Goal: Task Accomplishment & Management: Manage account settings

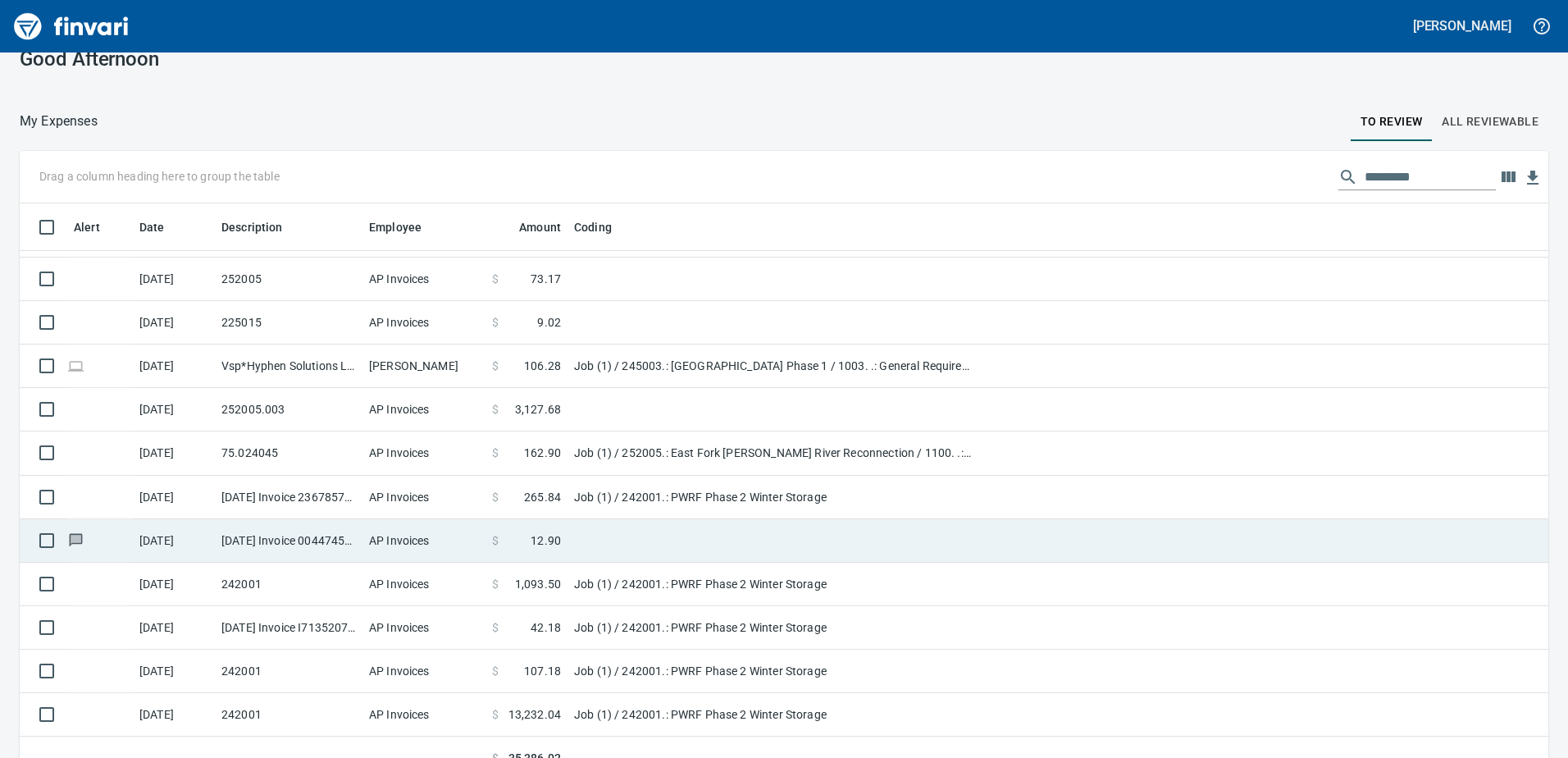
scroll to position [47, 0]
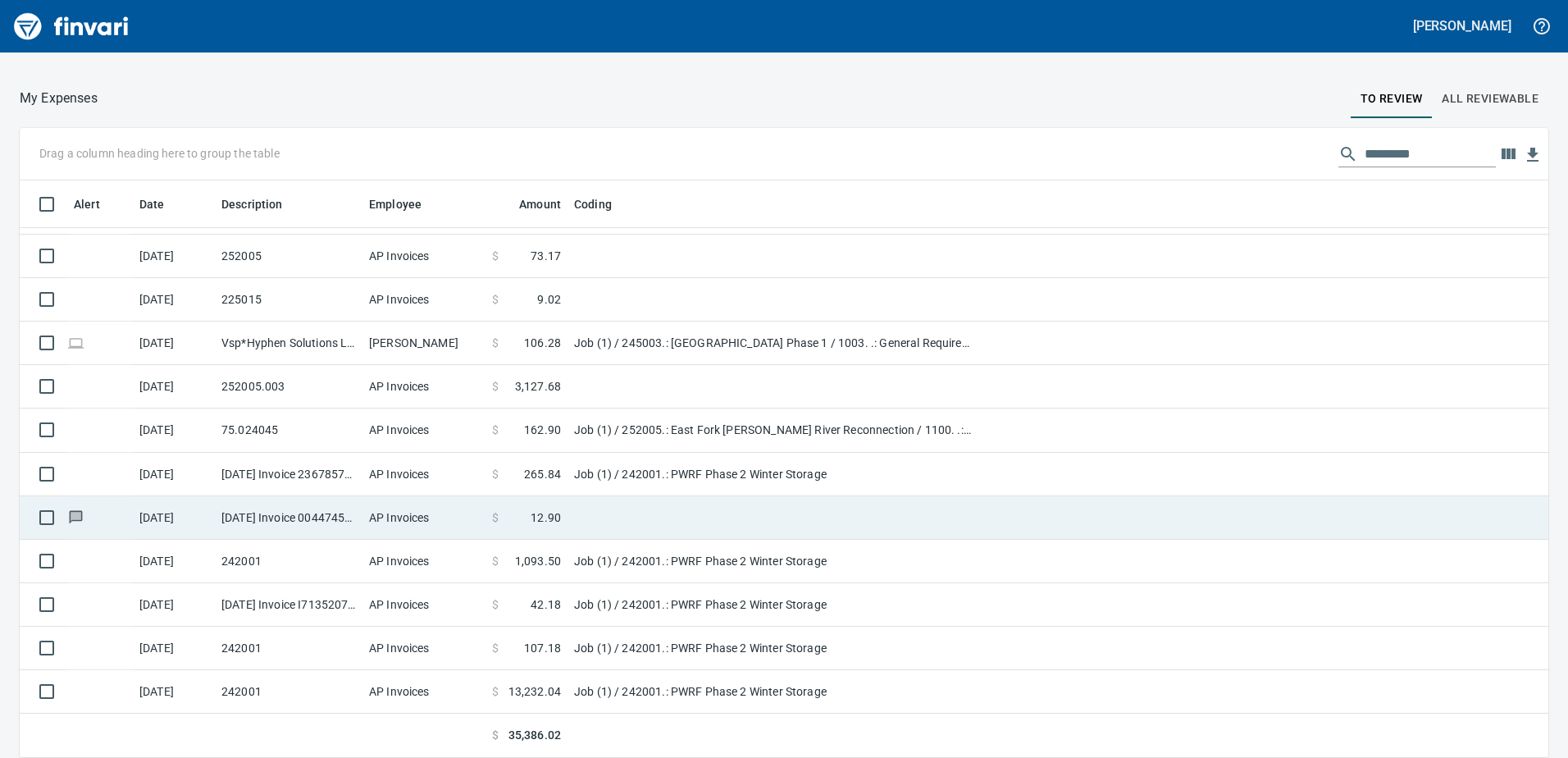
click at [410, 530] on td "AP Invoices" at bounding box center [424, 519] width 123 height 44
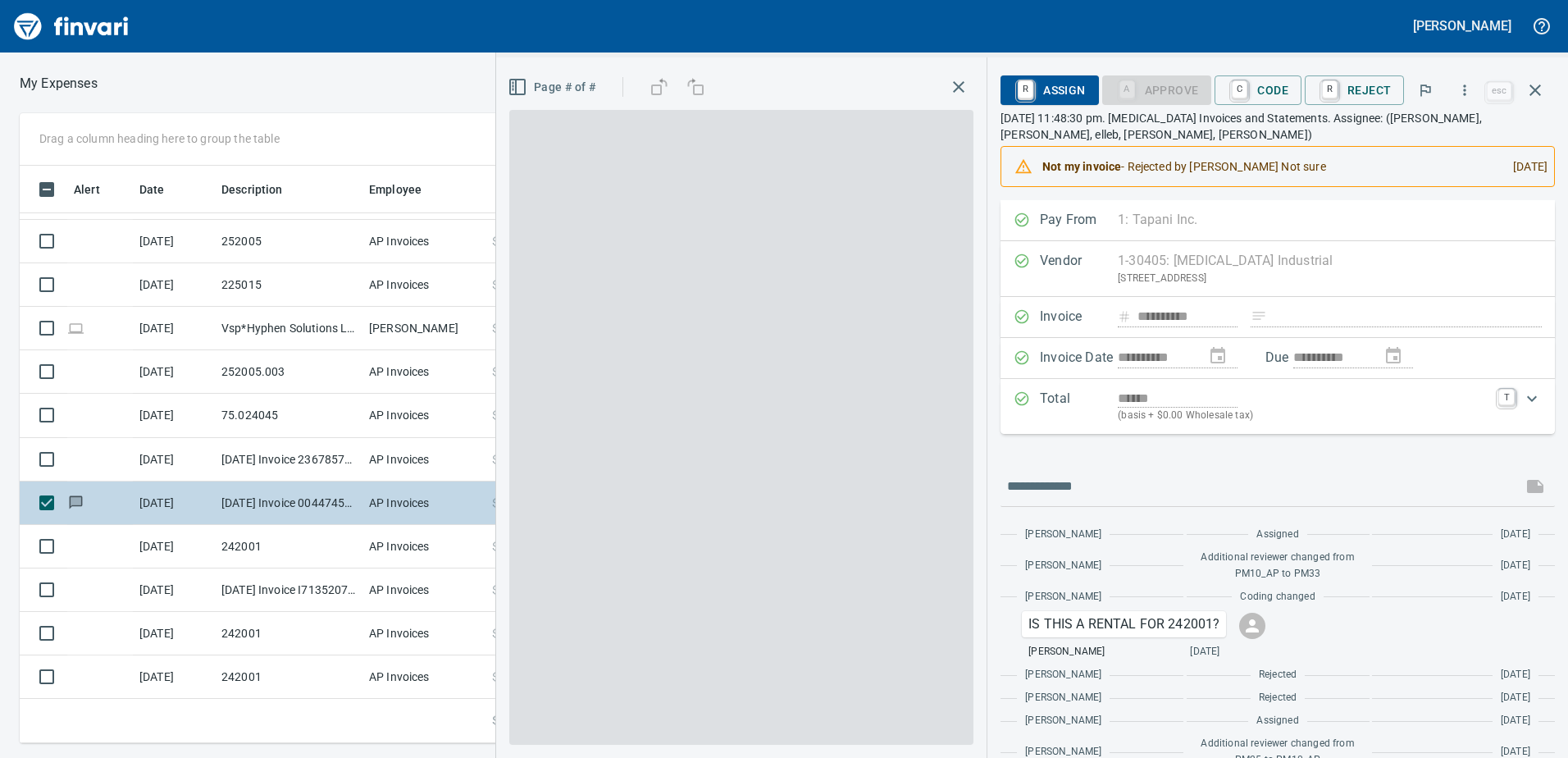
scroll to position [565, 1094]
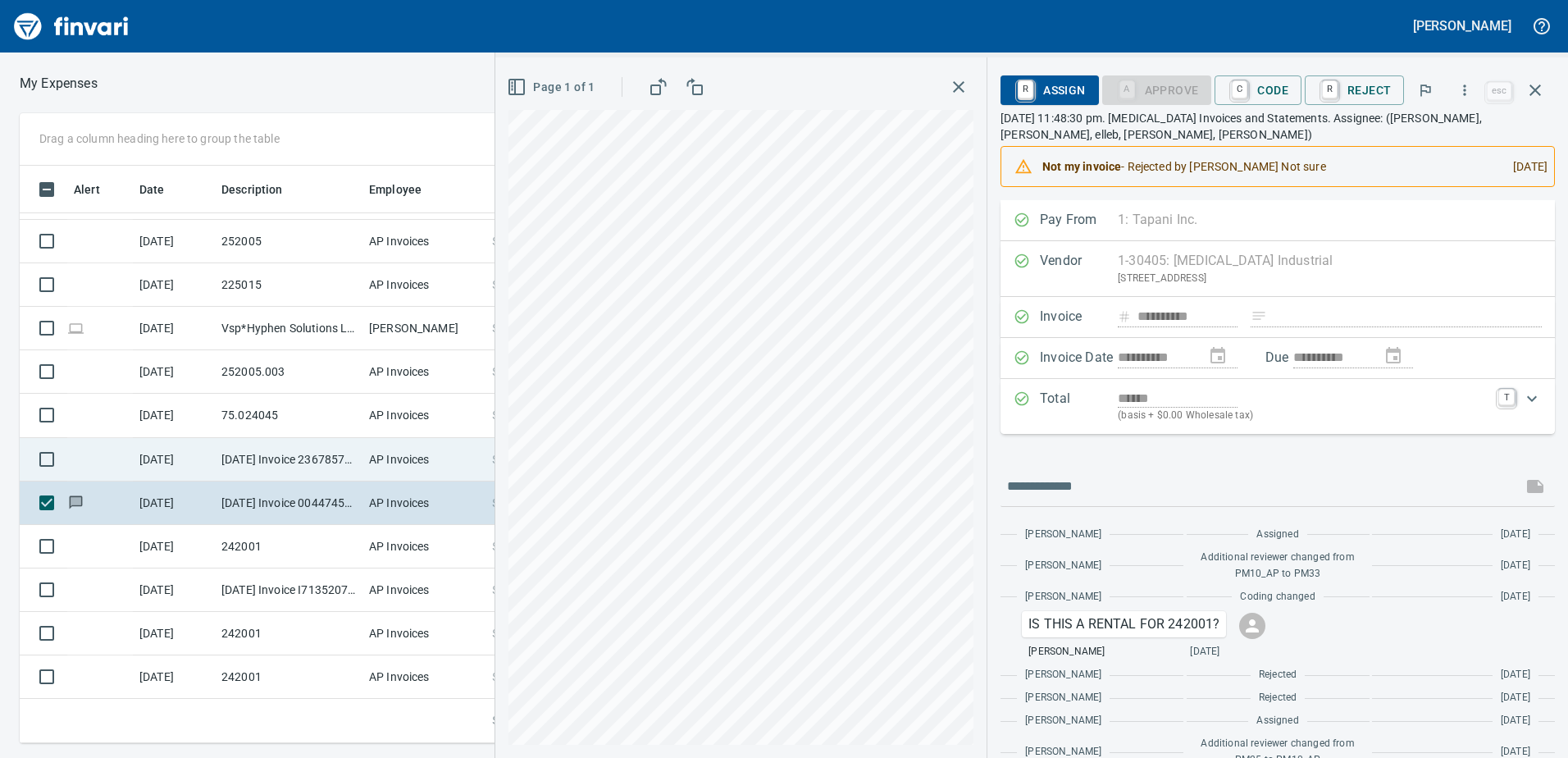
click at [224, 462] on td "[DATE] Invoice 23678571 from Peri Formwork Systems Inc (1-10791)" at bounding box center [288, 460] width 148 height 44
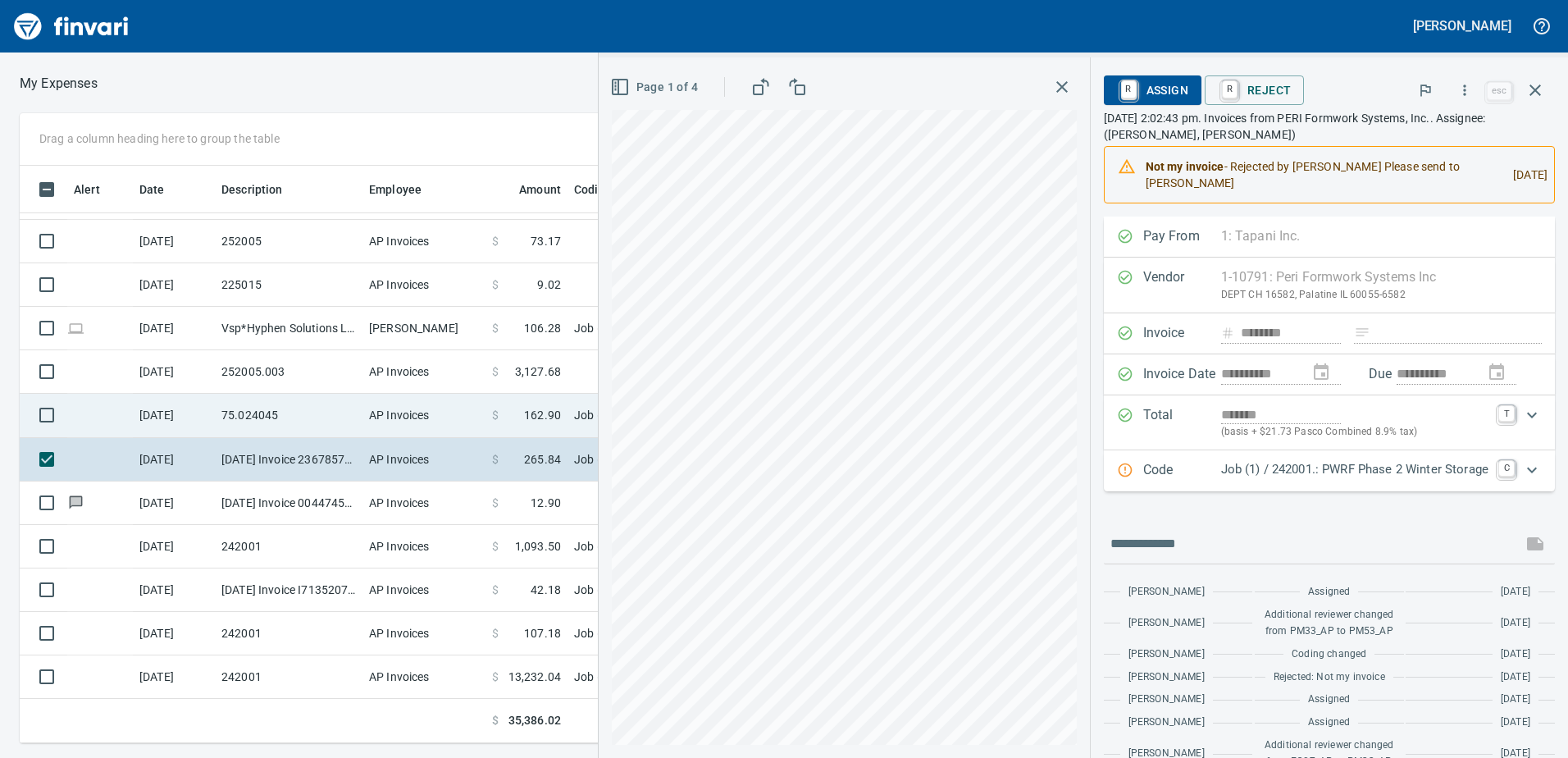
click at [250, 431] on td "75.024045" at bounding box center [288, 415] width 148 height 44
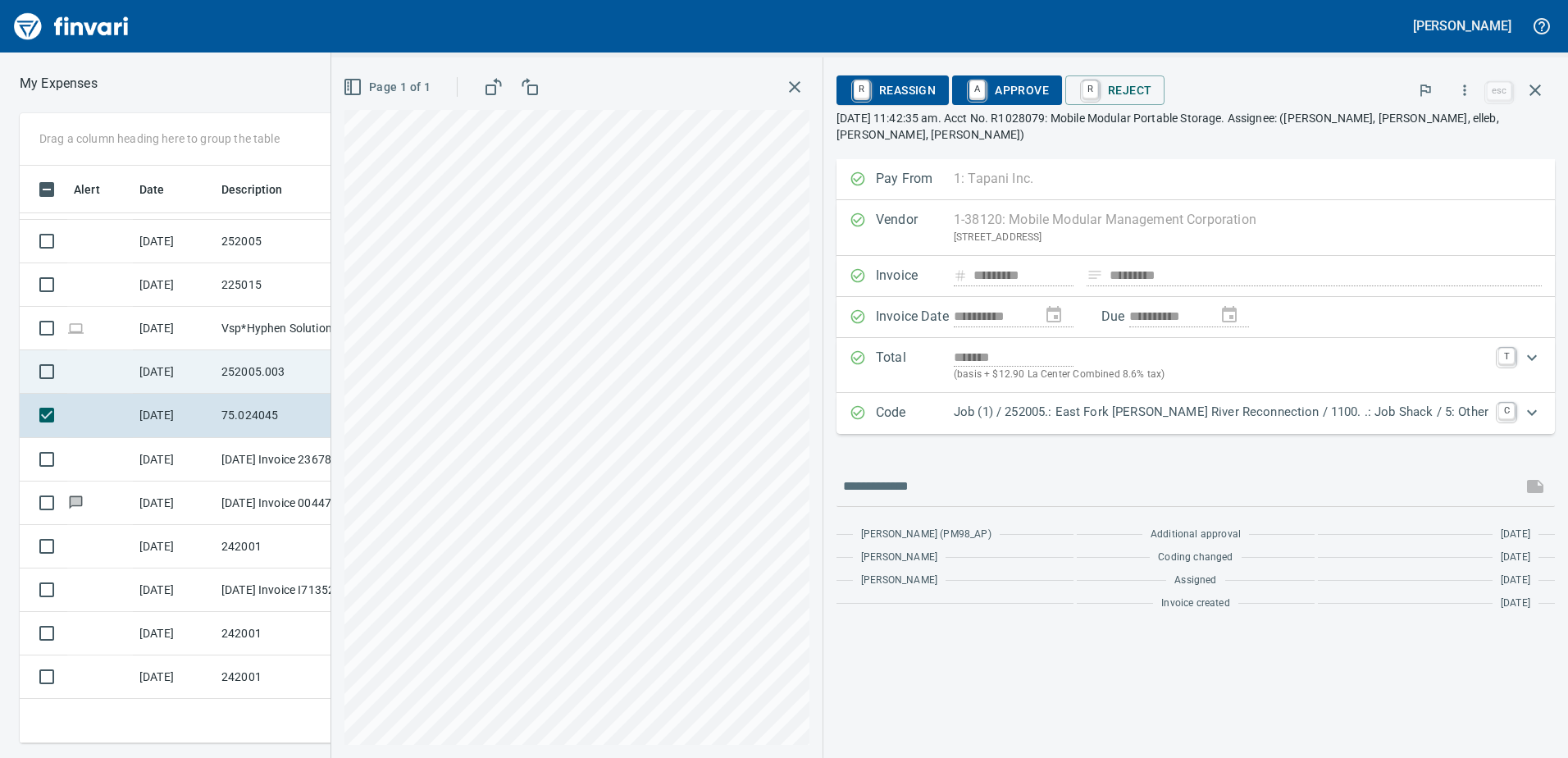
click at [280, 373] on td "252005.003" at bounding box center [288, 372] width 148 height 44
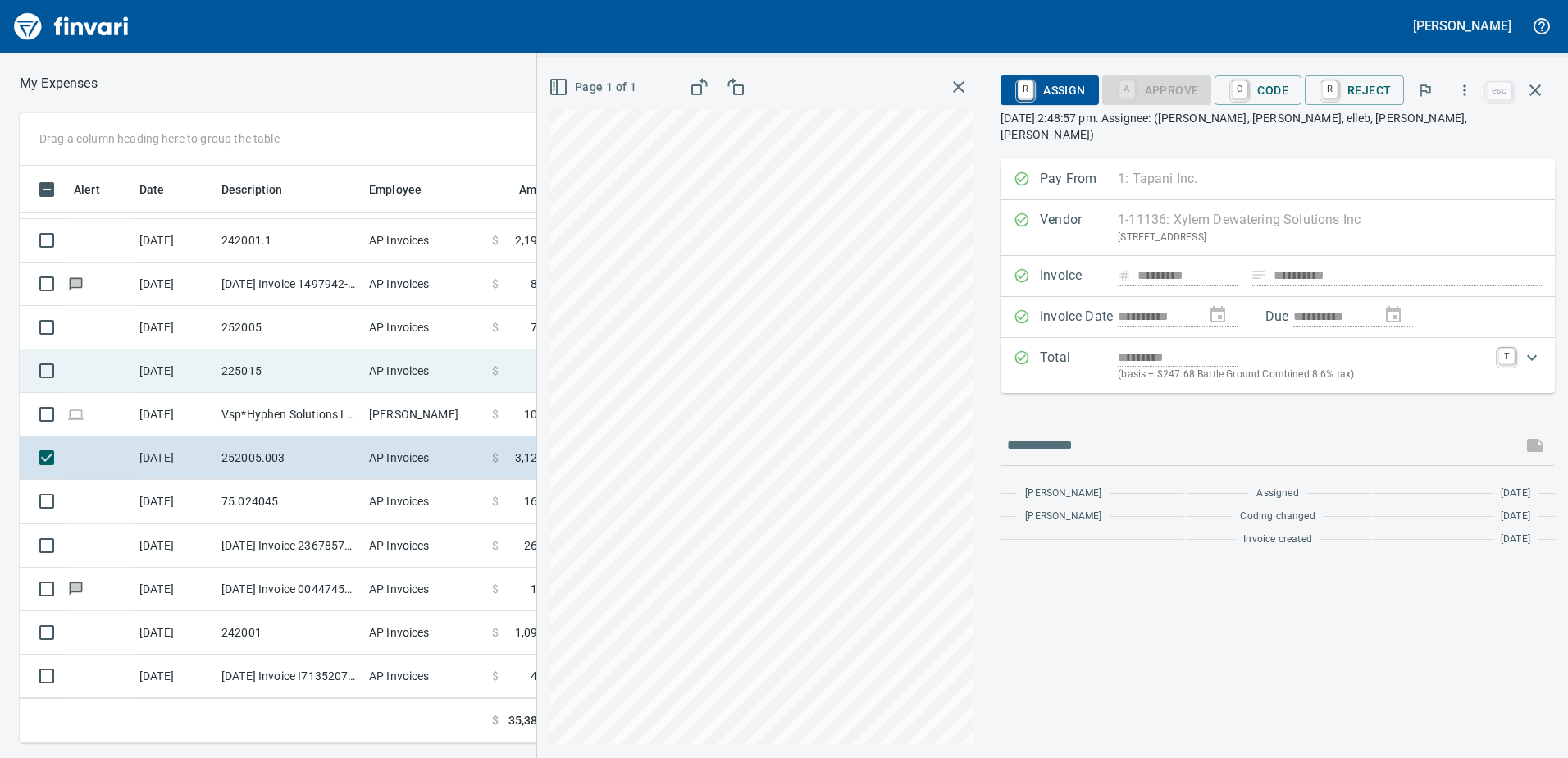
scroll to position [220, 0]
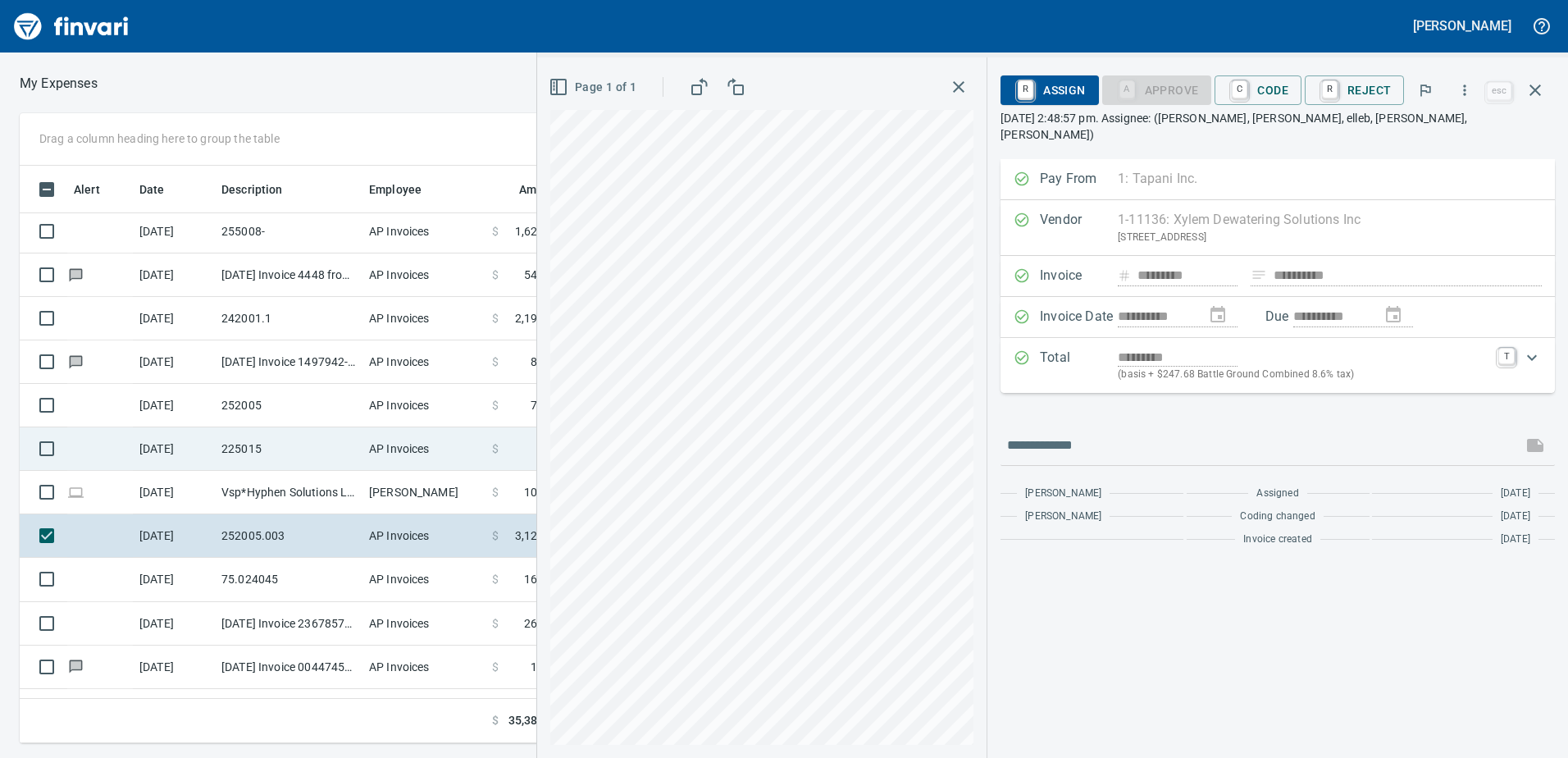
click at [318, 450] on td "225015" at bounding box center [288, 450] width 148 height 44
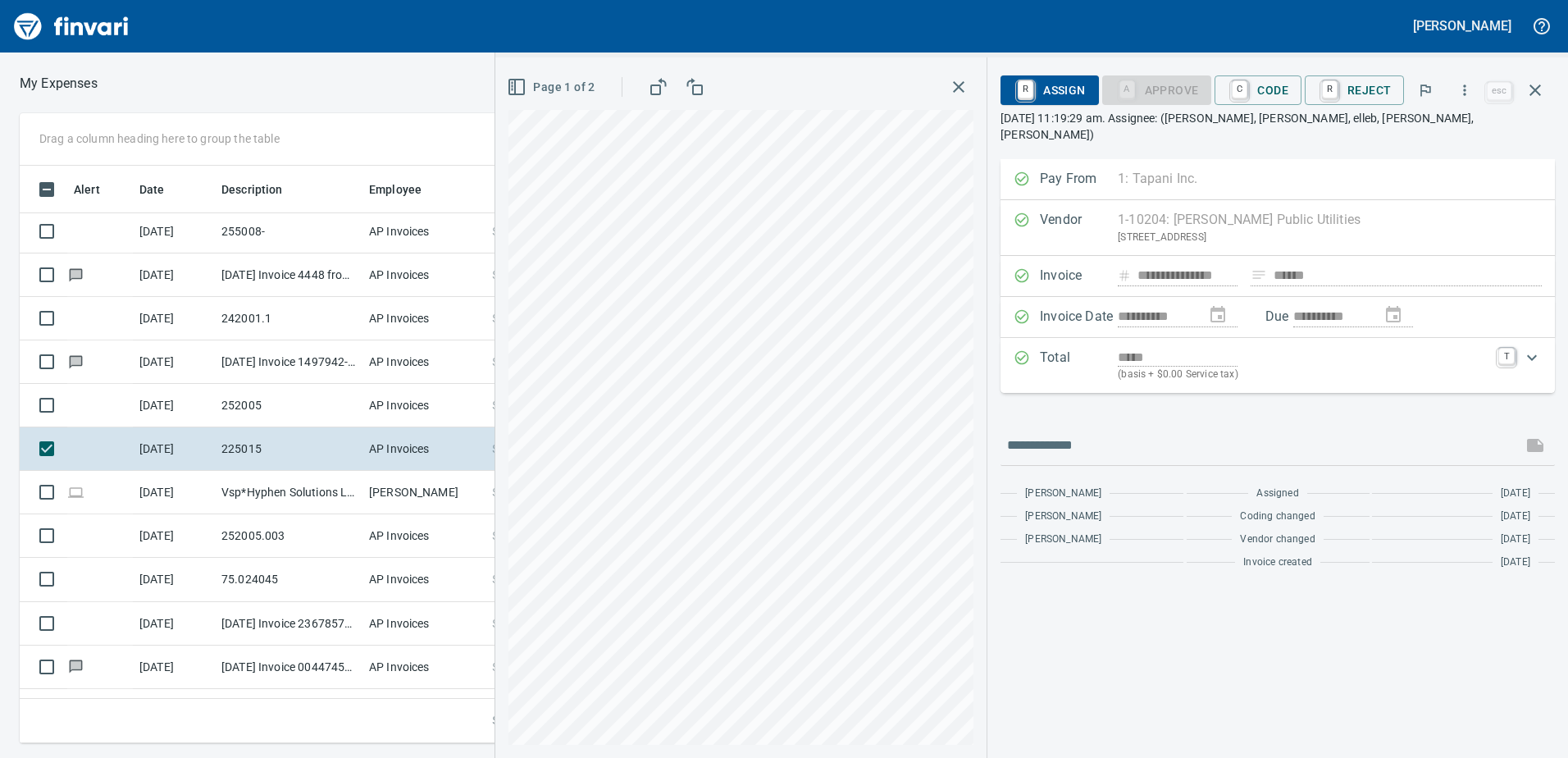
click at [966, 95] on icon "button" at bounding box center [958, 87] width 20 height 20
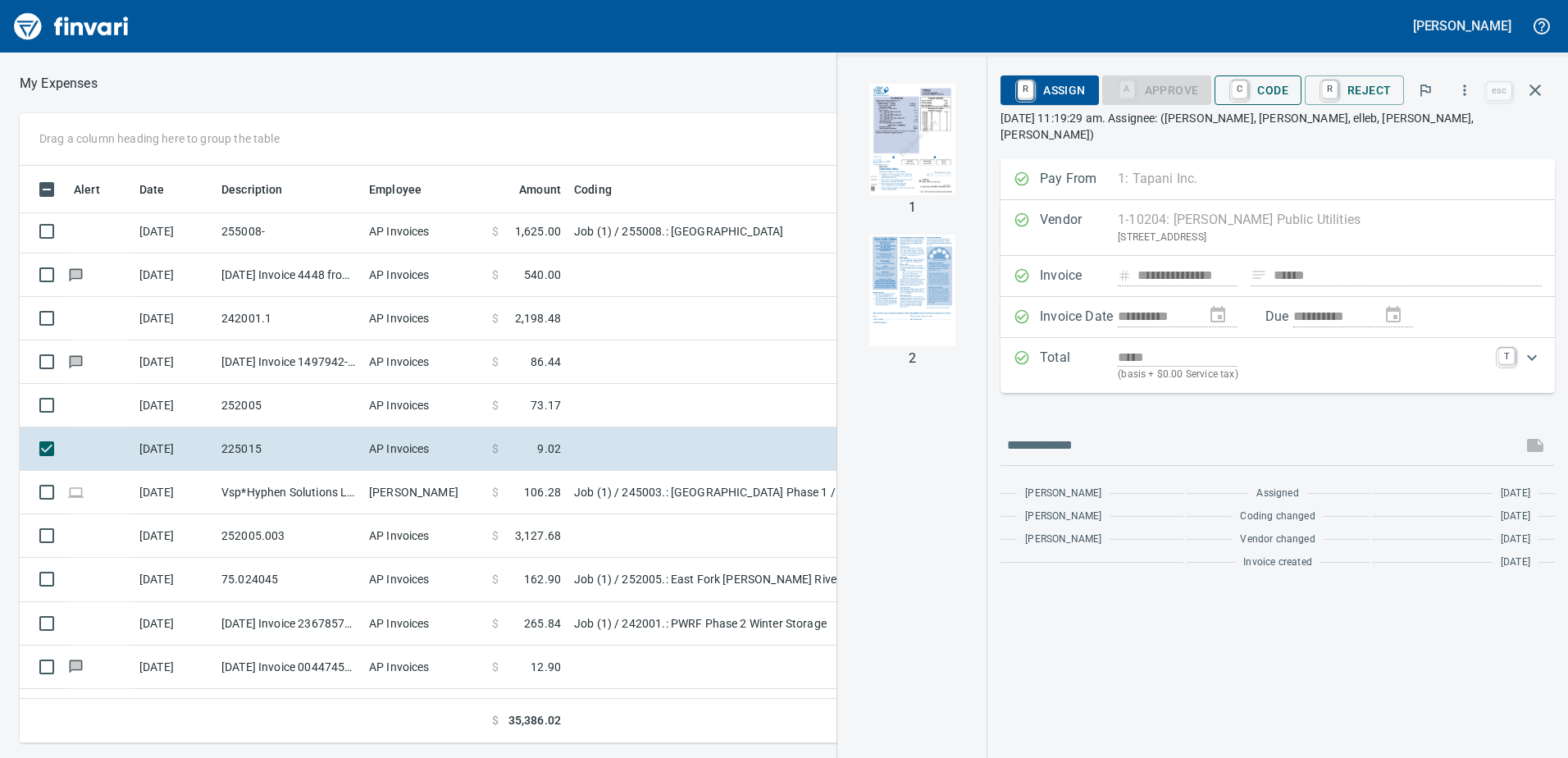
click at [1265, 87] on span "C Code" at bounding box center [1258, 90] width 61 height 27
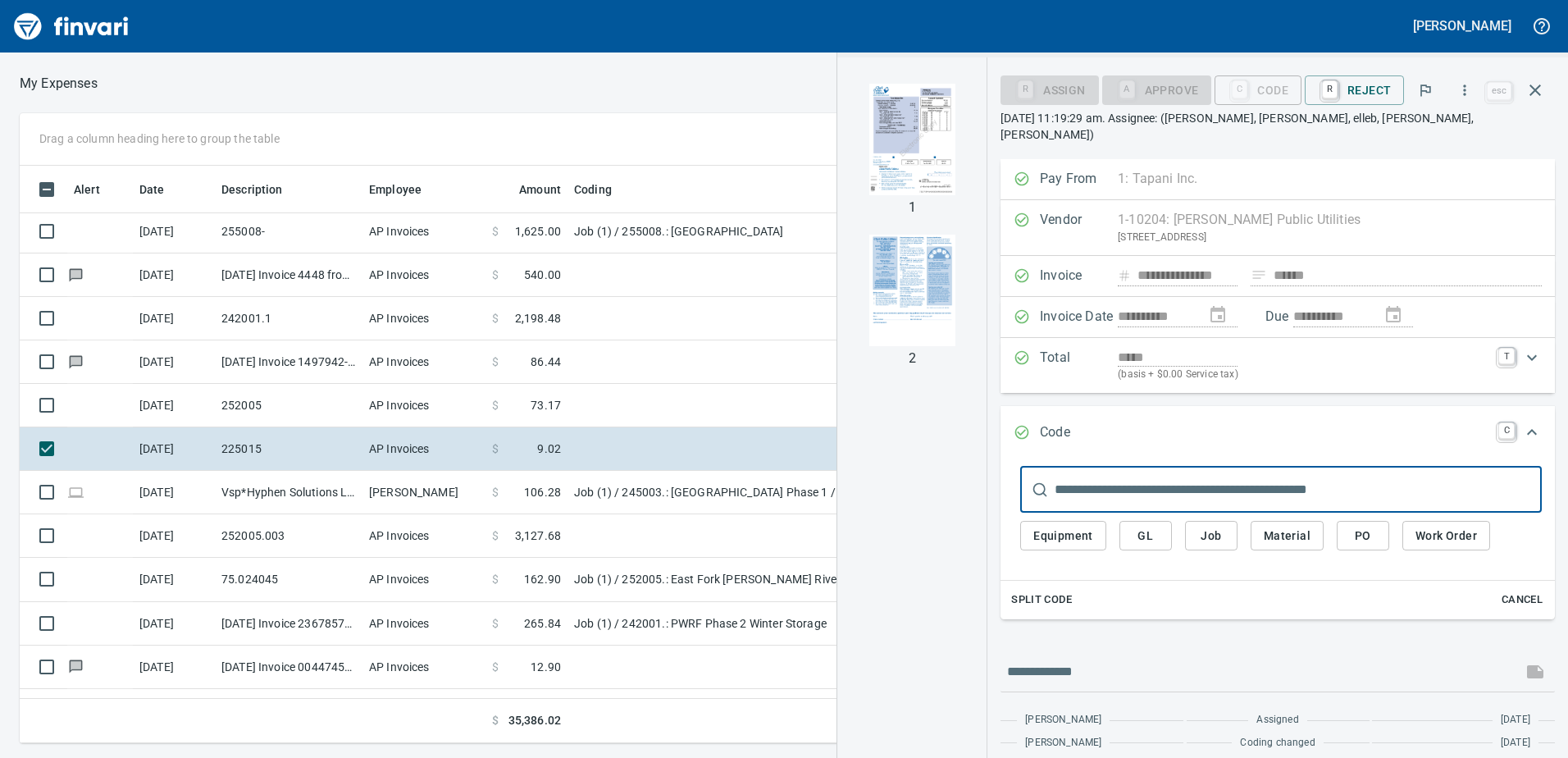
scroll to position [565, 1094]
click at [1536, 90] on icon "button" at bounding box center [1535, 90] width 11 height 11
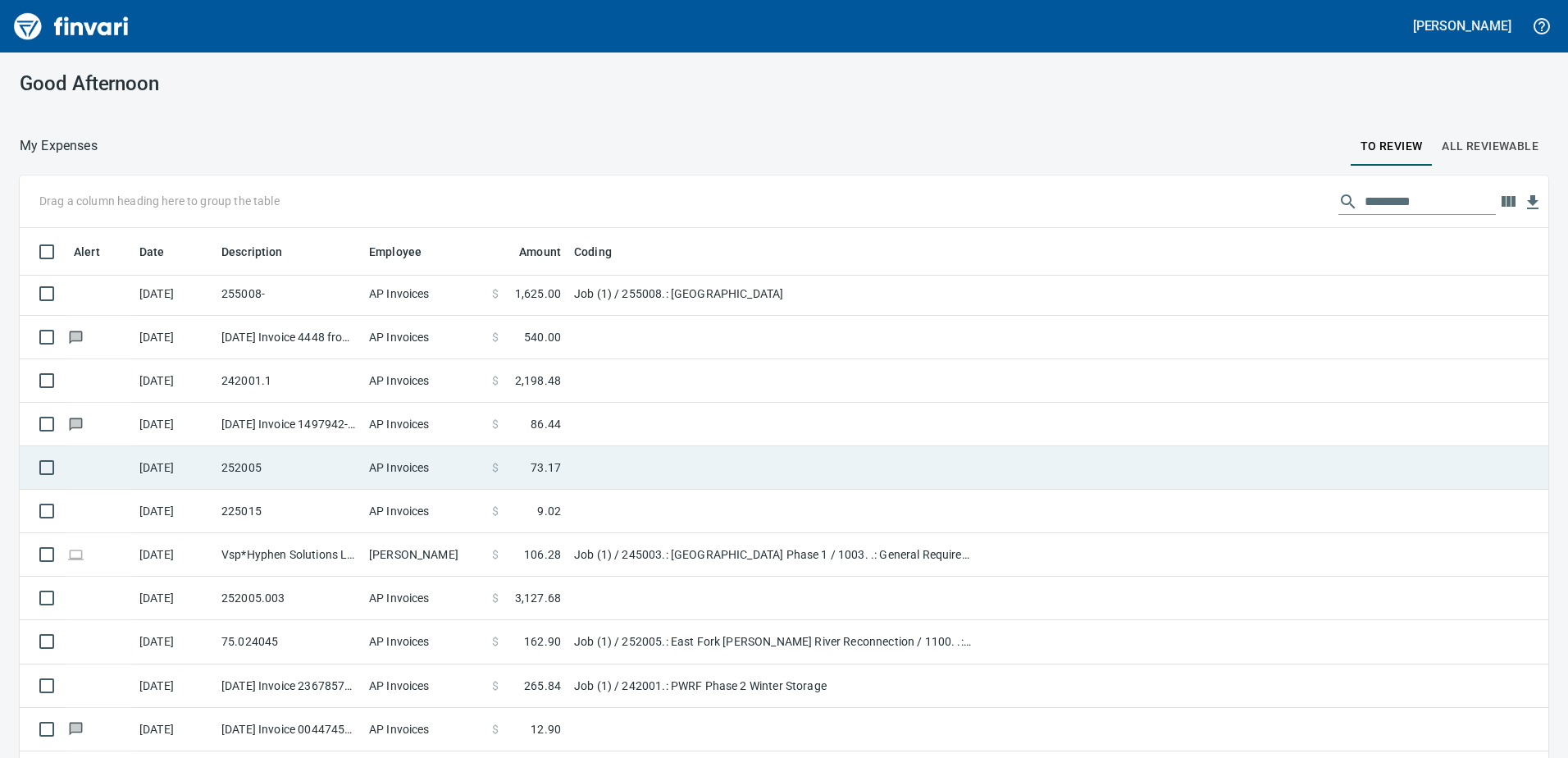
scroll to position [139, 0]
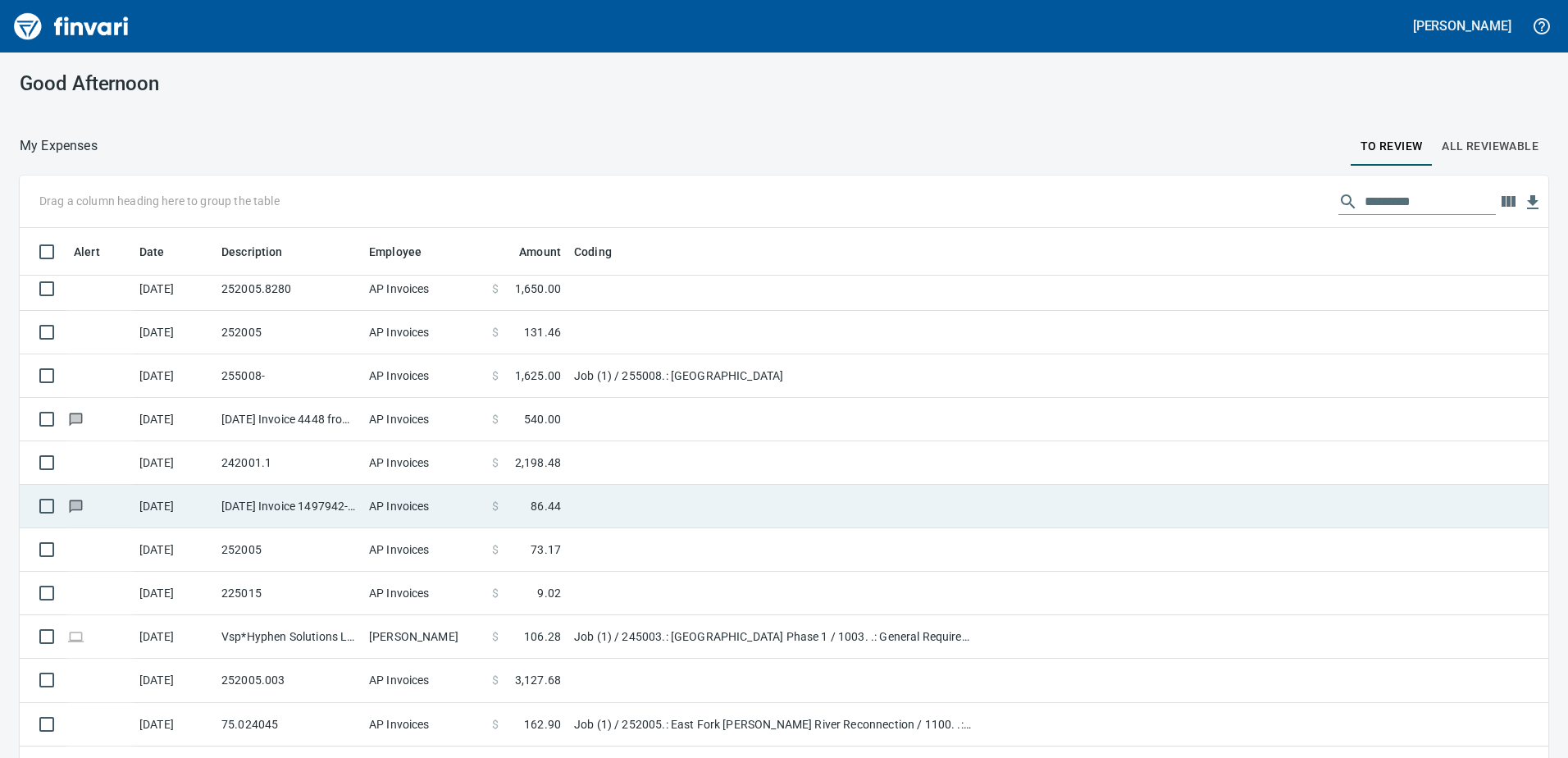
click at [538, 510] on span "86.44" at bounding box center [546, 505] width 30 height 16
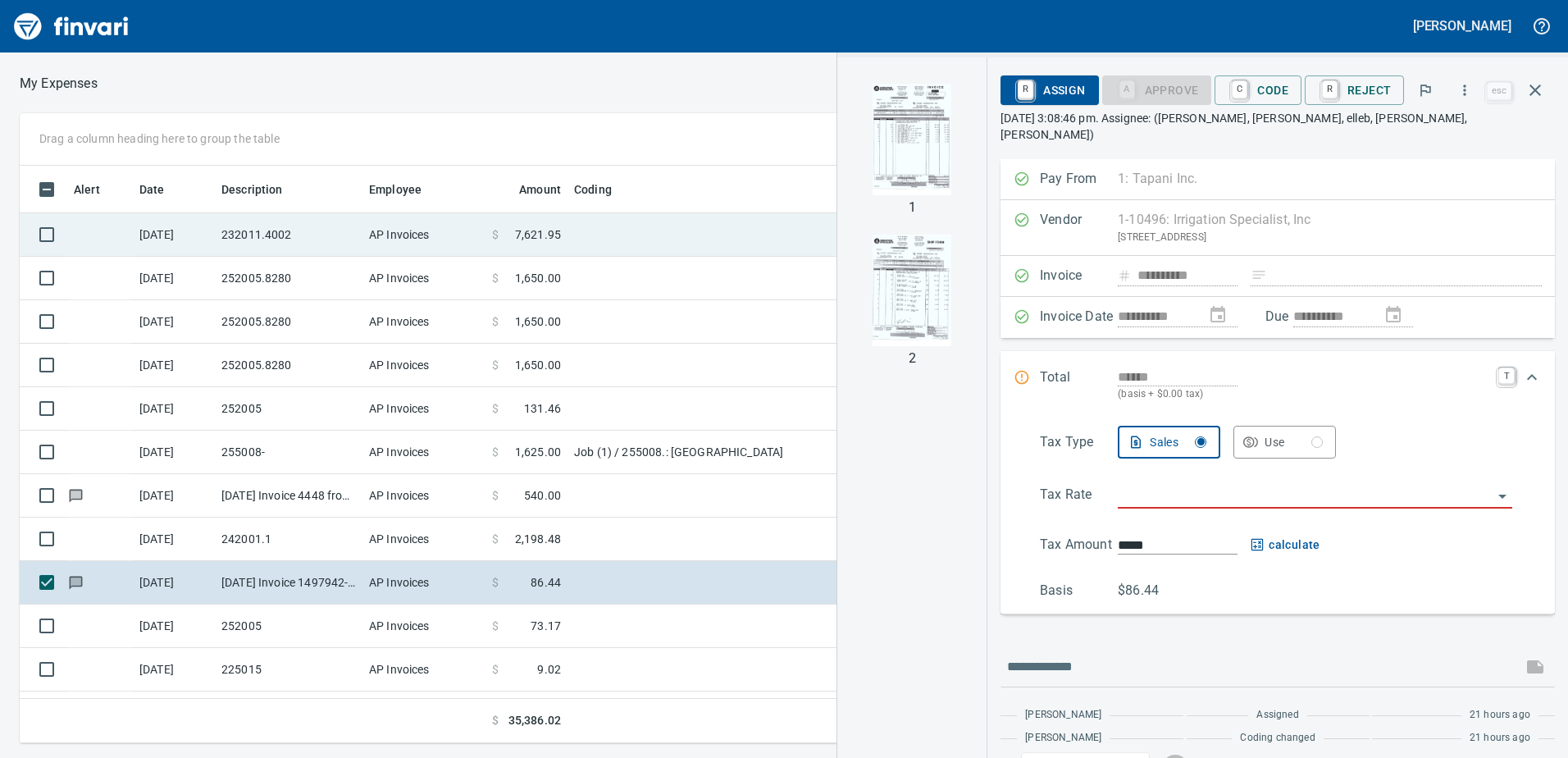
click at [263, 240] on td "232011.4002" at bounding box center [288, 235] width 148 height 44
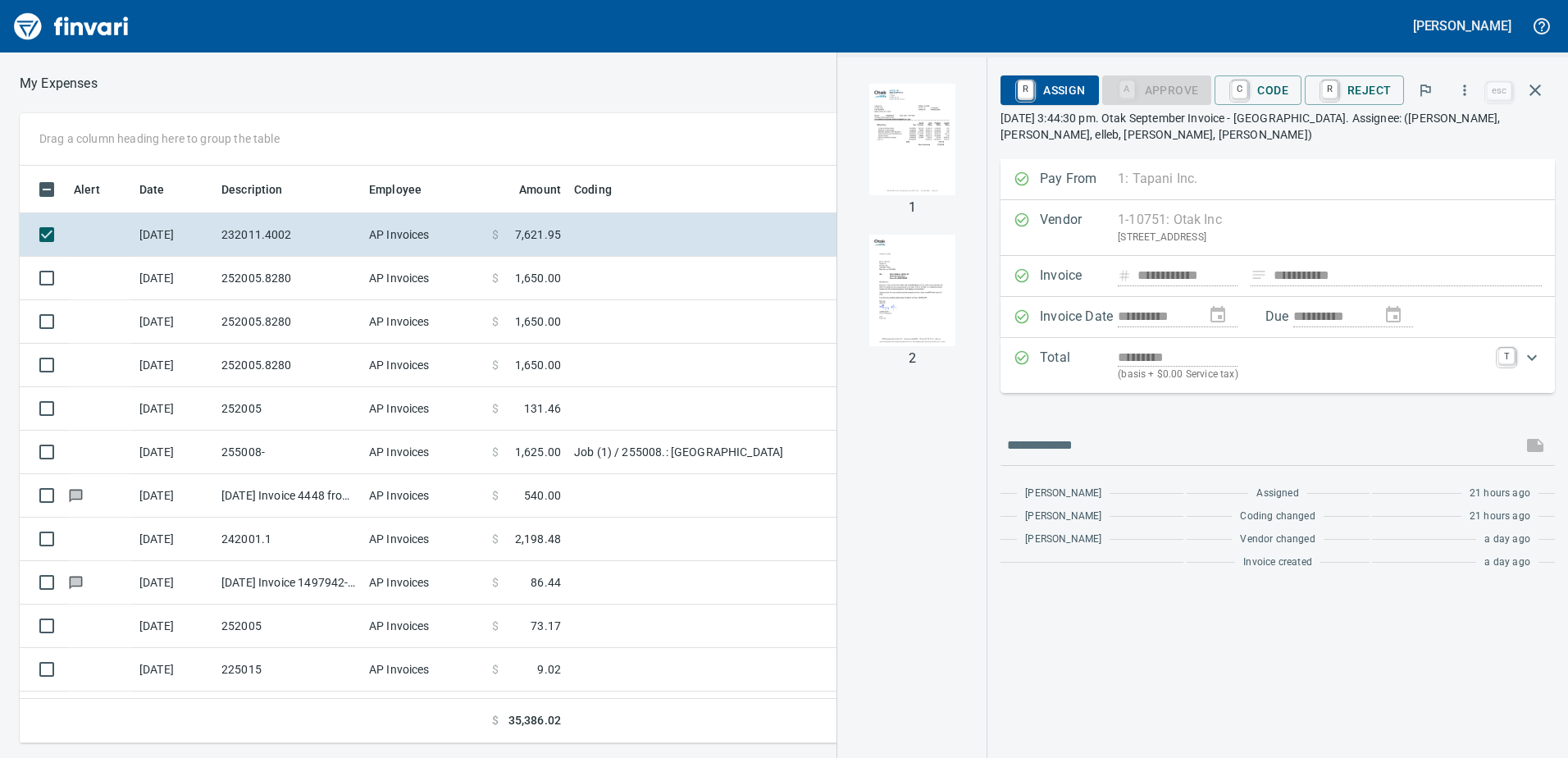
scroll to position [565, 1094]
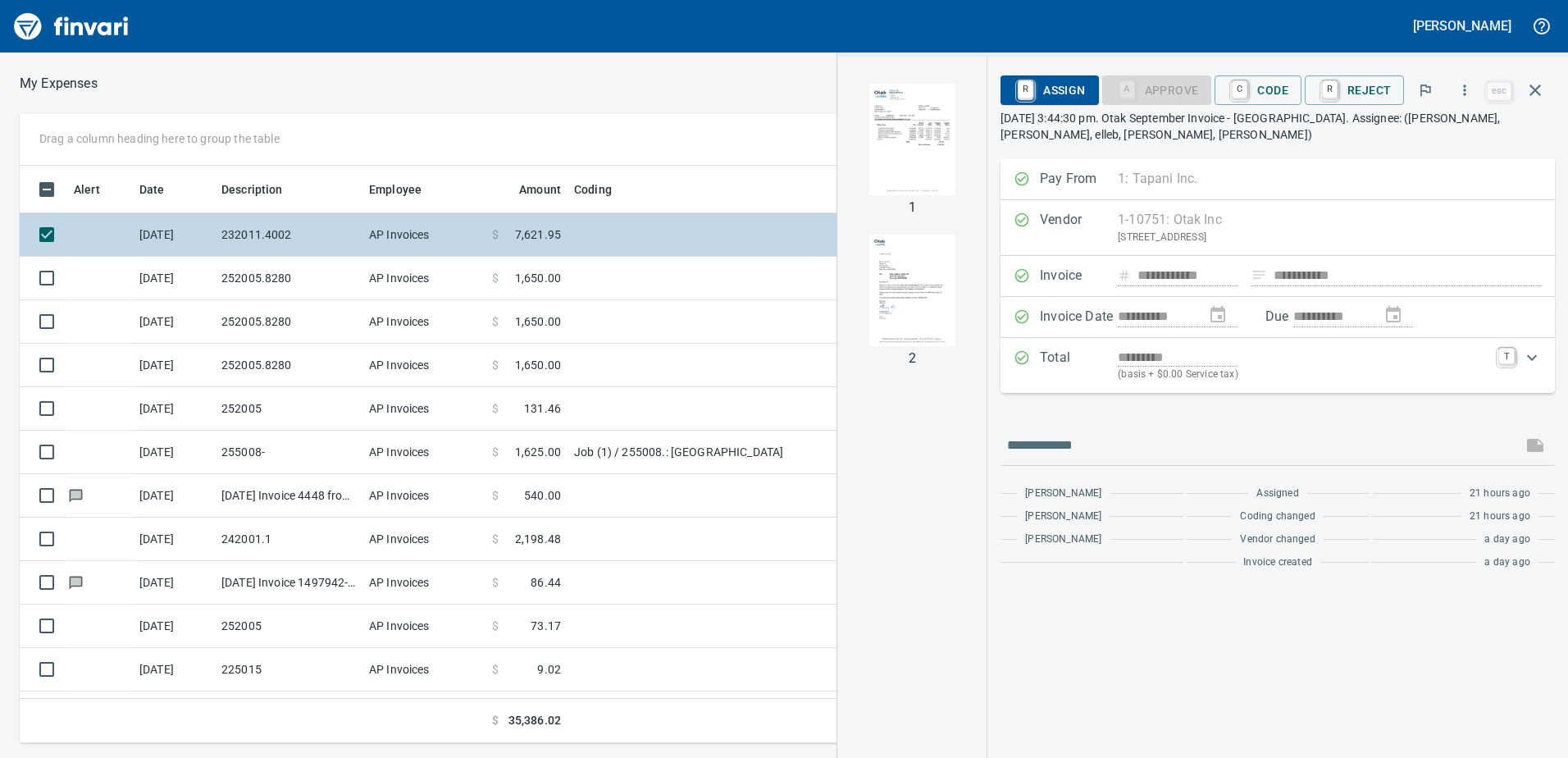
click at [402, 234] on td "AP Invoices" at bounding box center [424, 235] width 123 height 44
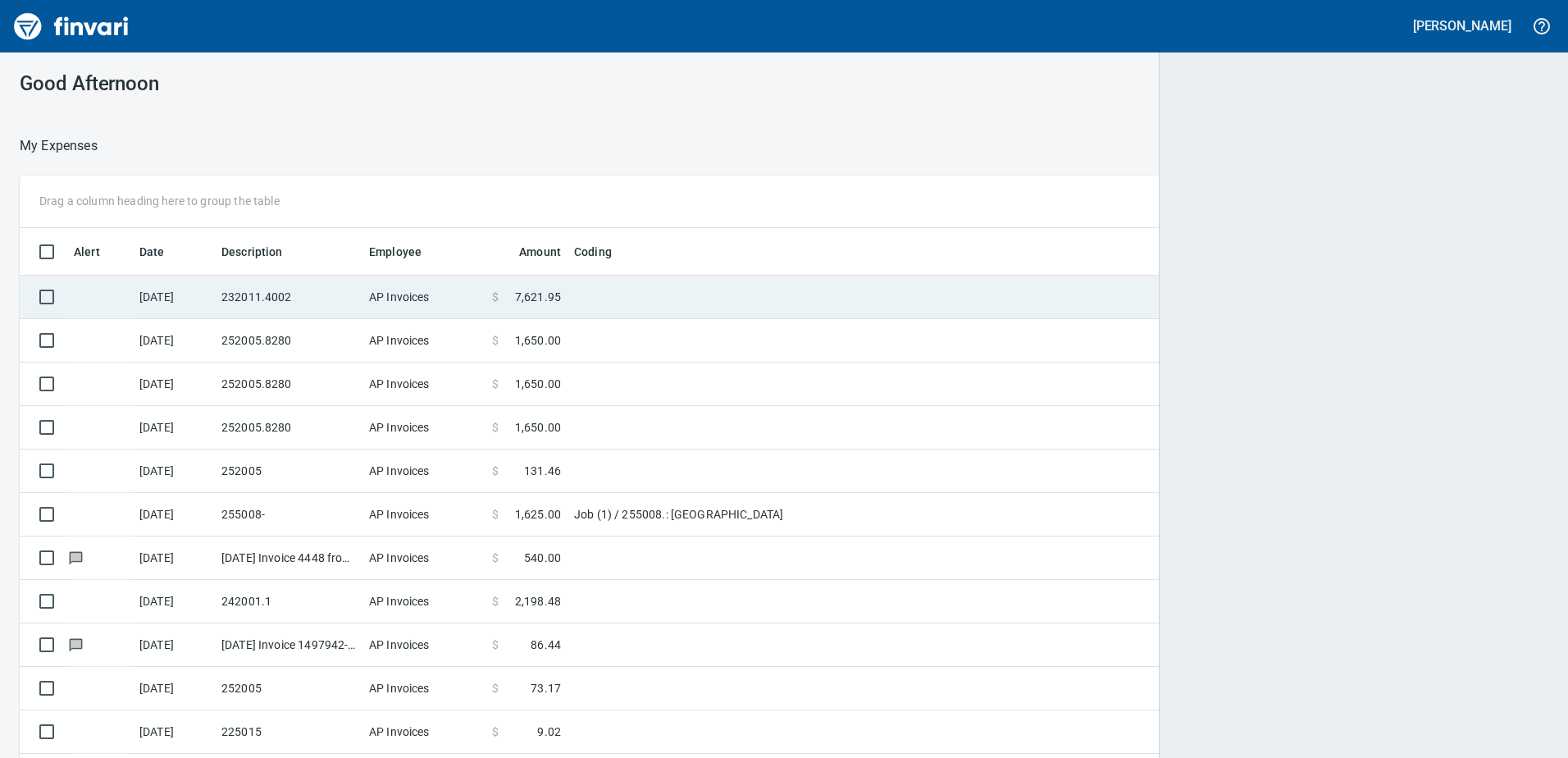
scroll to position [565, 1489]
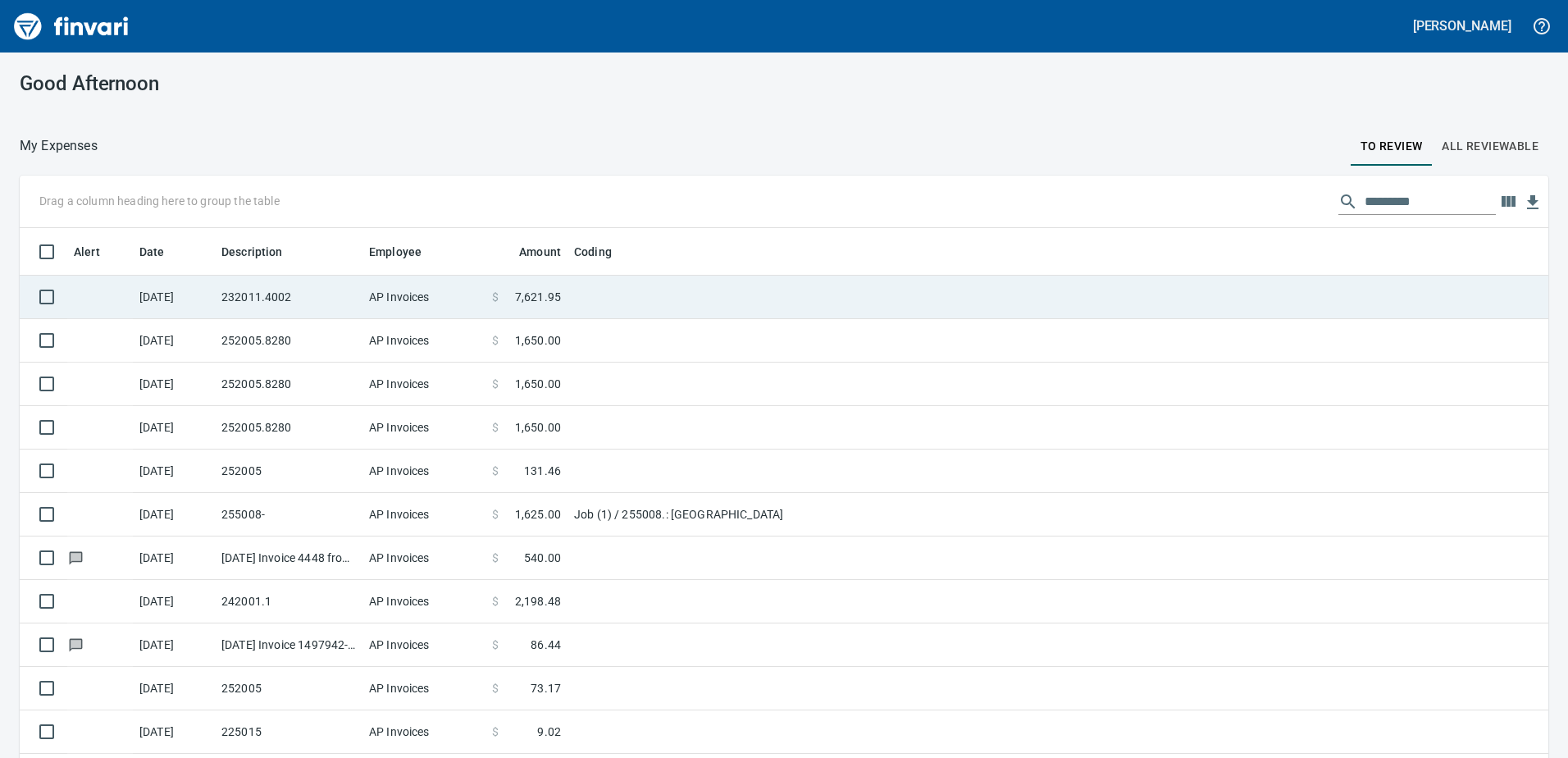
click at [431, 305] on td "AP Invoices" at bounding box center [424, 297] width 123 height 44
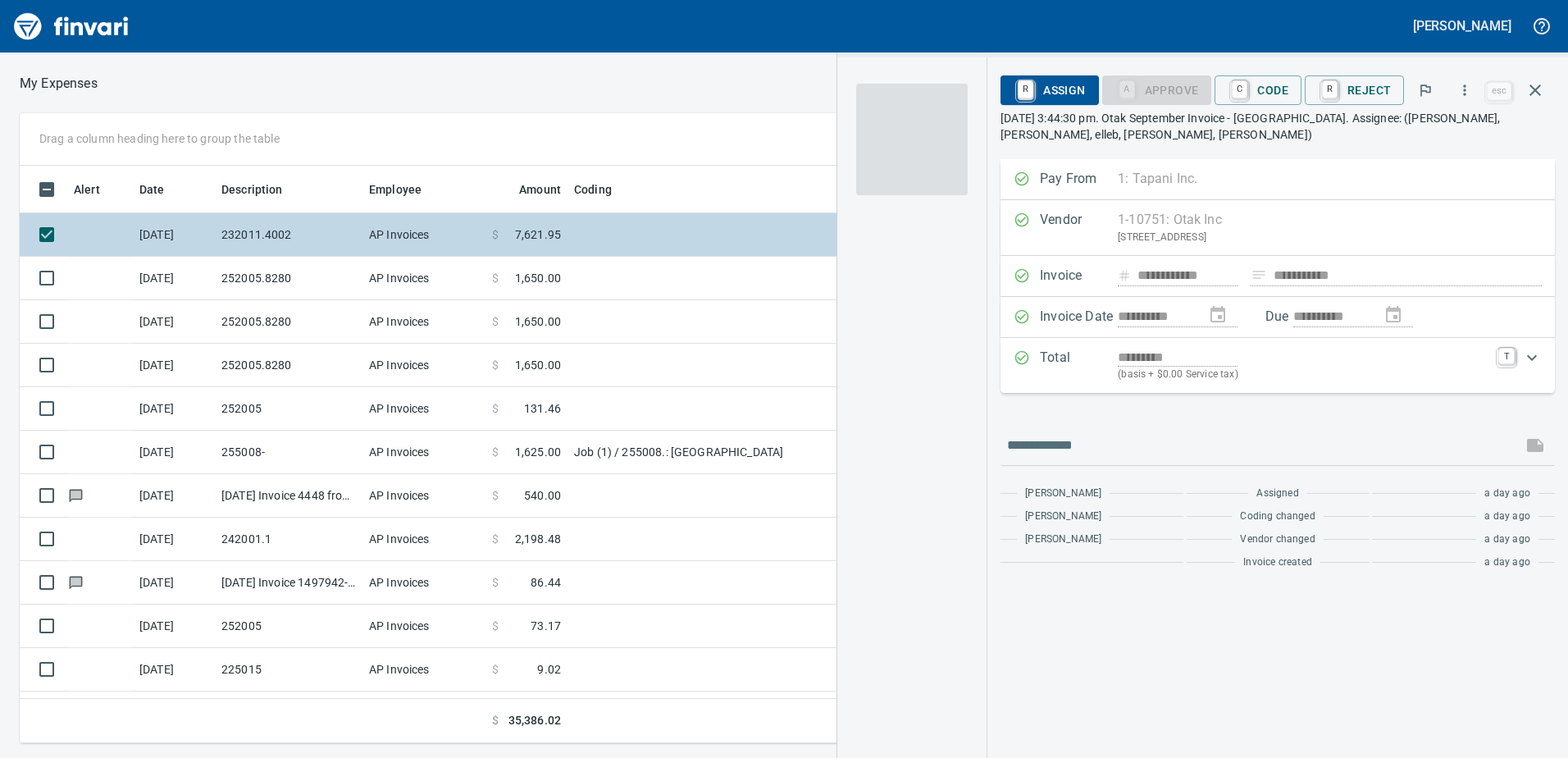
scroll to position [565, 1094]
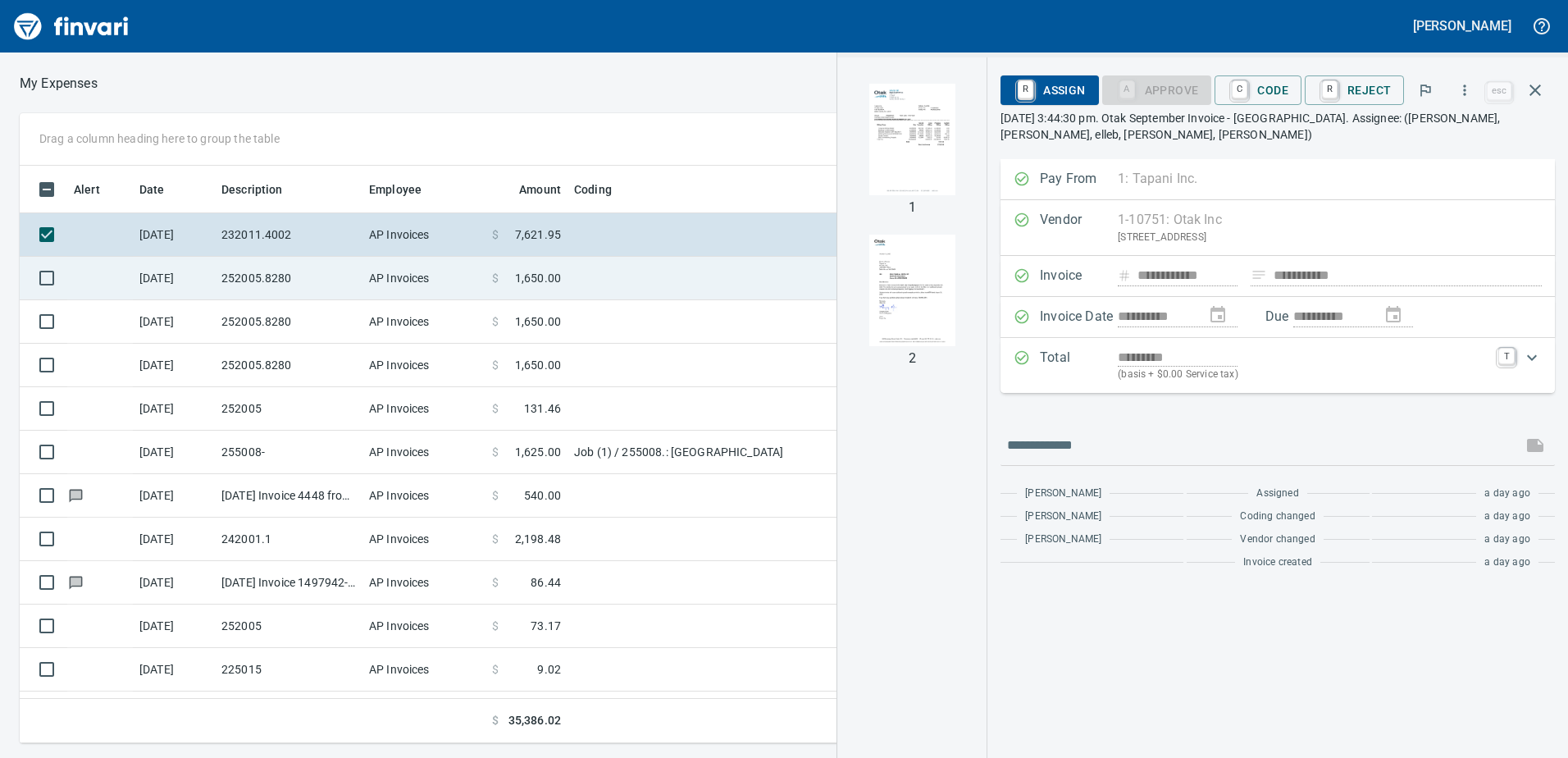
click at [392, 276] on td "AP Invoices" at bounding box center [424, 278] width 123 height 44
